Goal: Navigation & Orientation: Find specific page/section

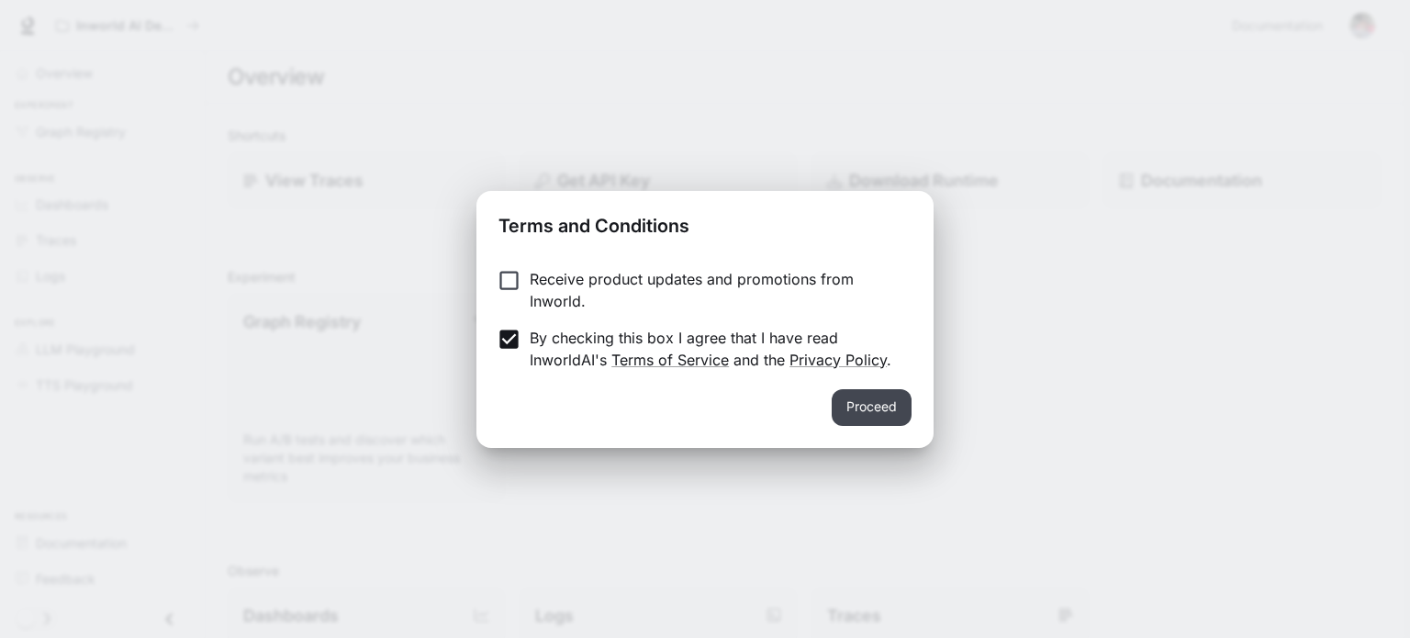
click at [878, 403] on button "Proceed" at bounding box center [872, 407] width 80 height 37
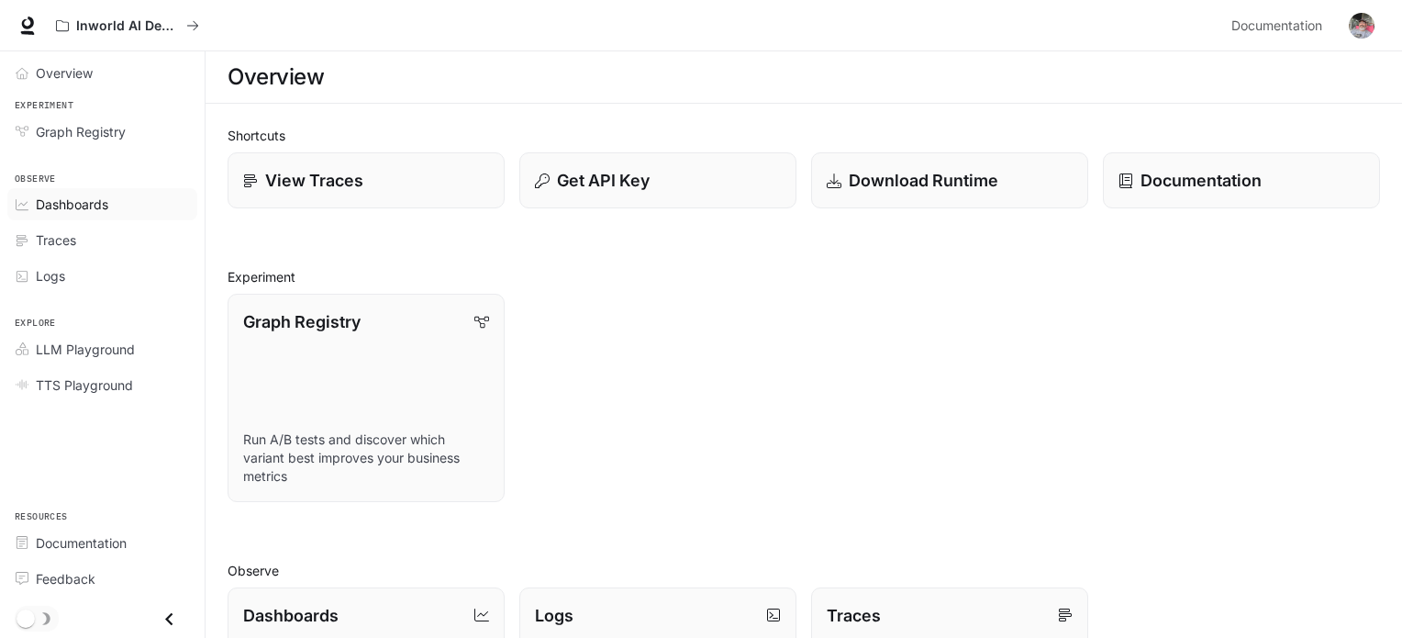
click at [74, 200] on span "Dashboards" at bounding box center [72, 204] width 73 height 19
